Goal: Find specific page/section: Find specific page/section

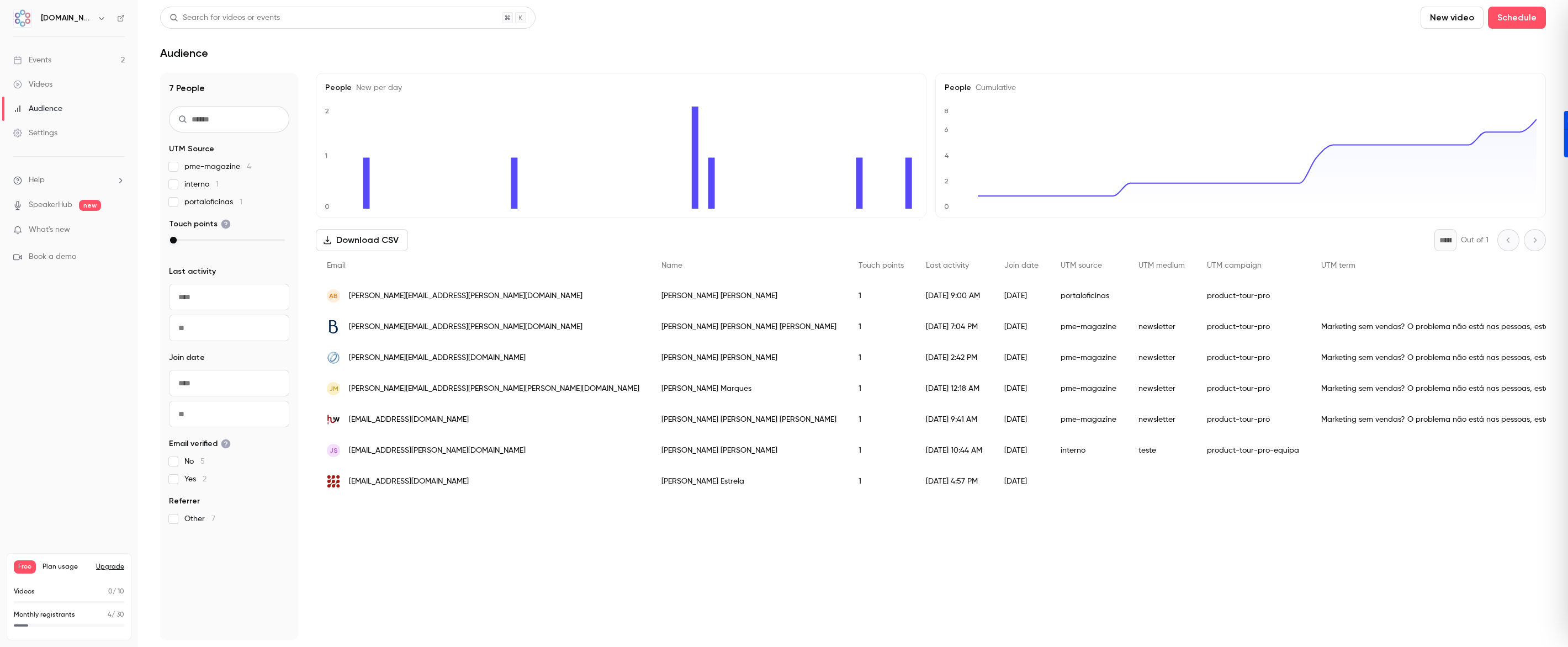
click at [44, 63] on div "Events" at bounding box center [32, 60] width 38 height 11
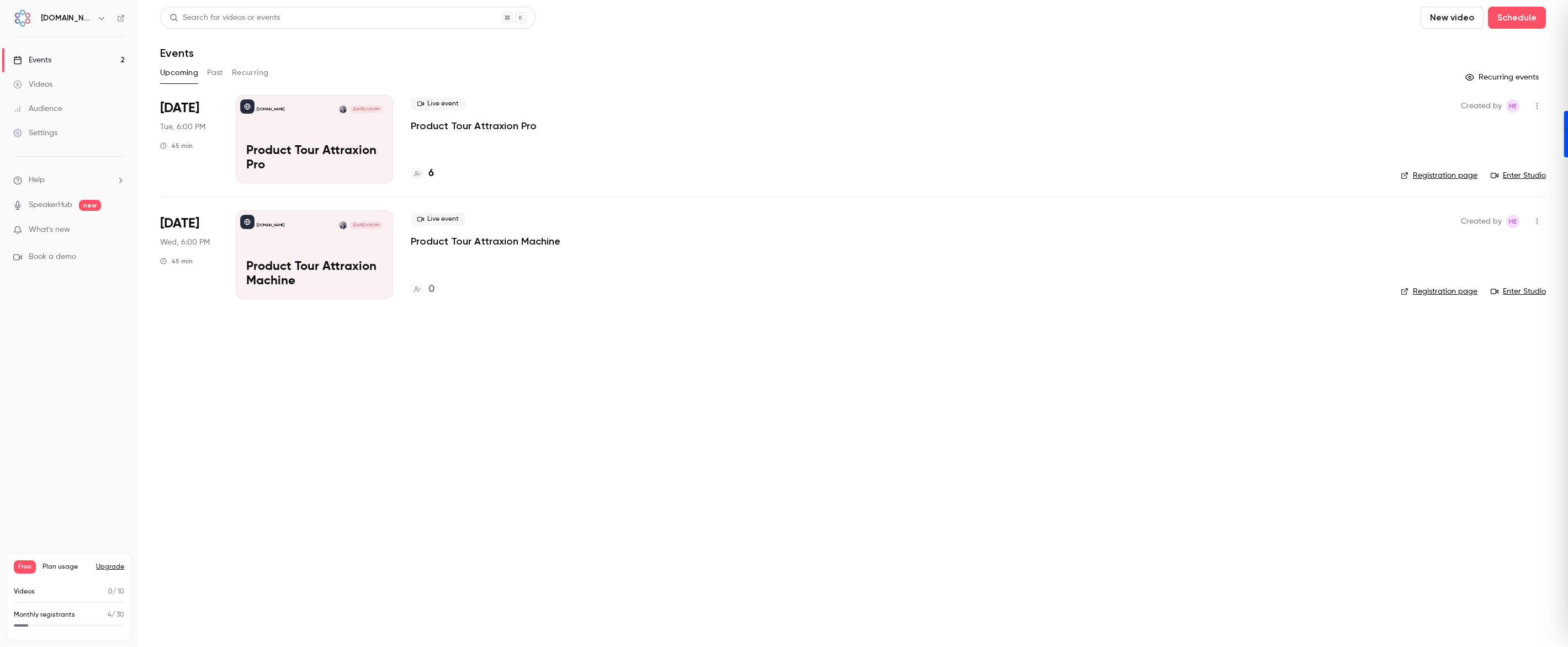
click at [323, 128] on div "[DOMAIN_NAME] [DATE] 6:00 PM Product Tour Attraxion Pro" at bounding box center [314, 139] width 158 height 88
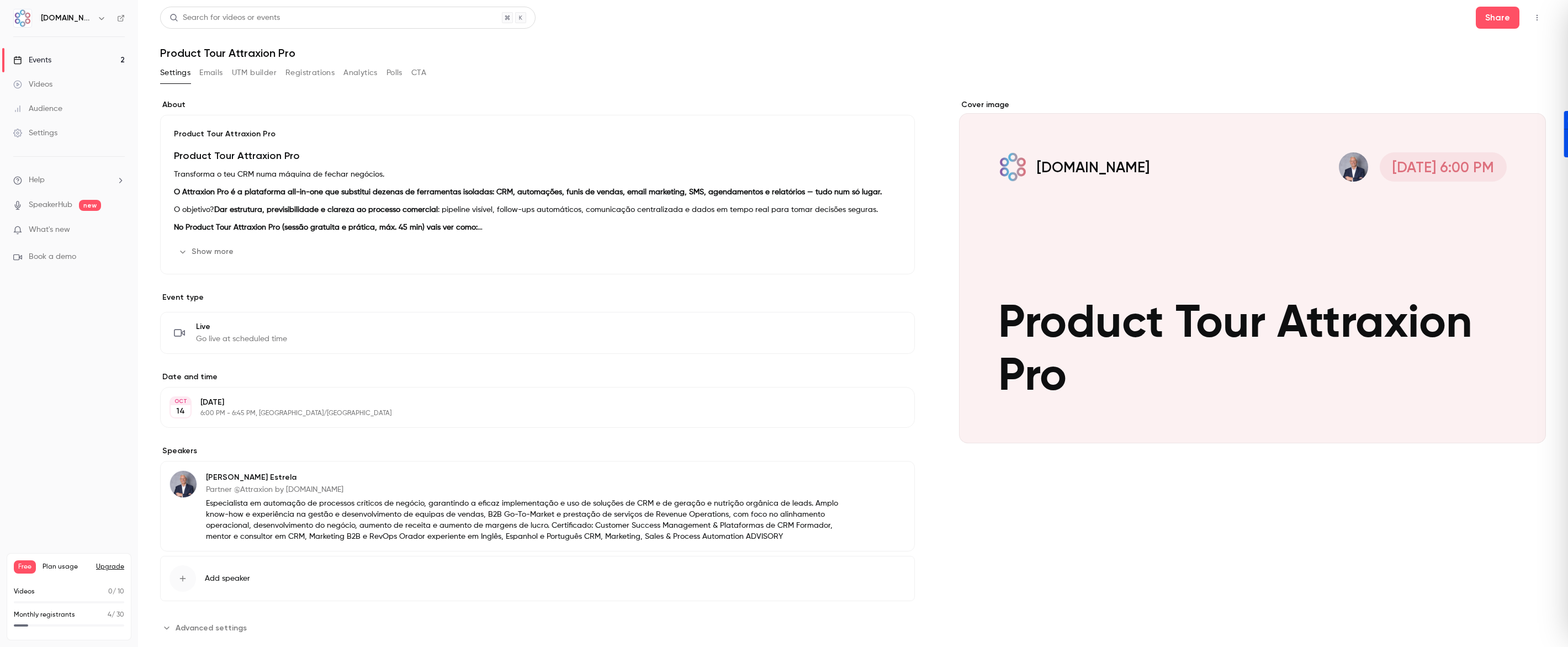
click at [247, 74] on button "UTM builder" at bounding box center [254, 72] width 44 height 18
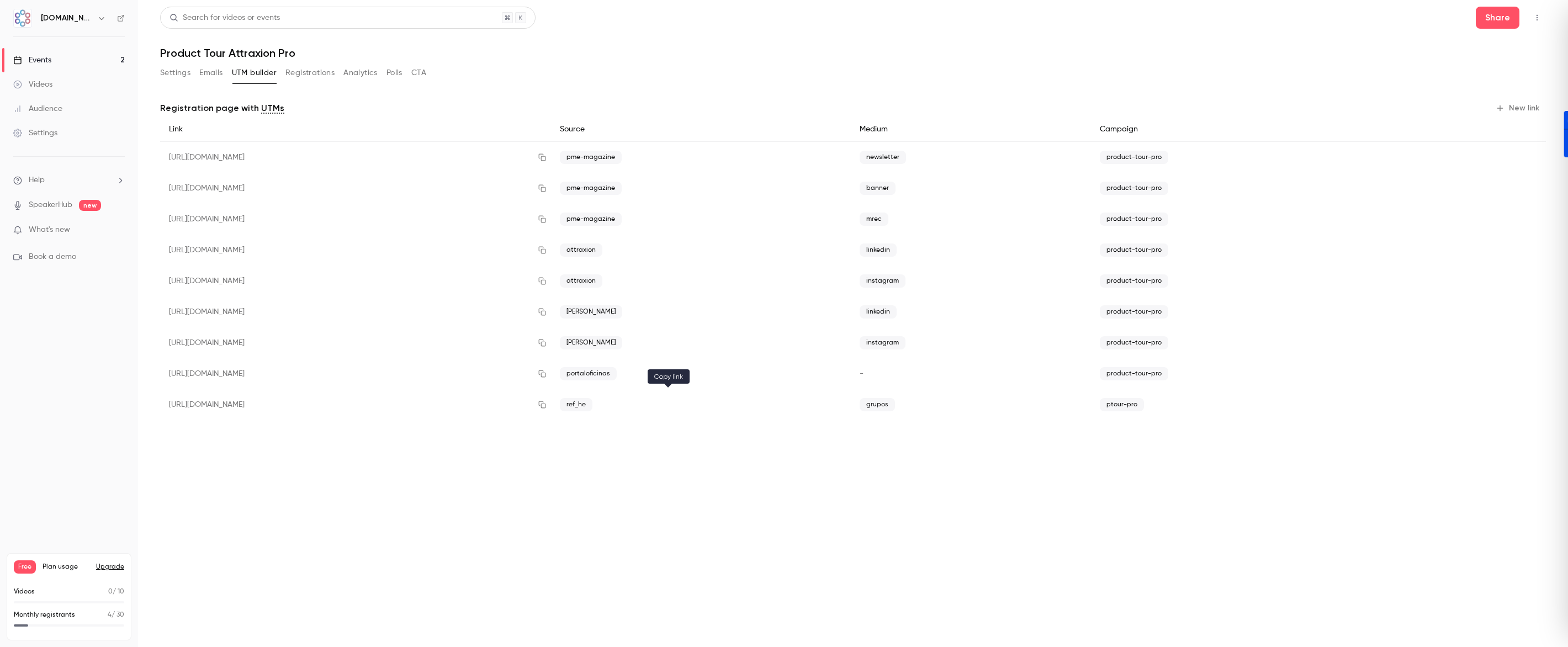
click at [547, 405] on icon "button" at bounding box center [542, 405] width 9 height 8
click at [547, 406] on icon "button" at bounding box center [542, 405] width 9 height 8
